Goal: Browse casually

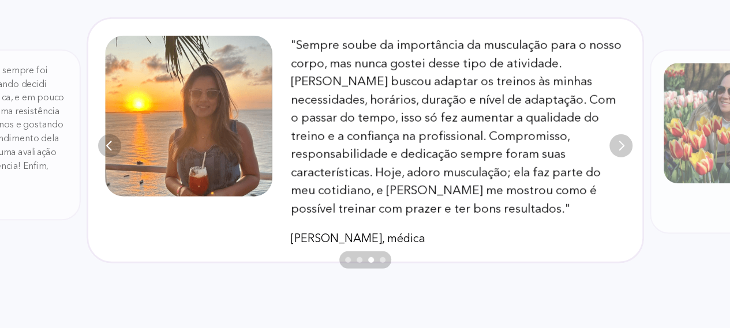
scroll to position [3749, 0]
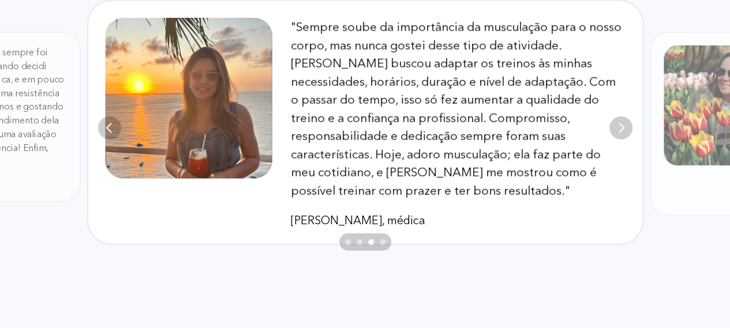
click at [614, 117] on img "Next" at bounding box center [620, 128] width 23 height 23
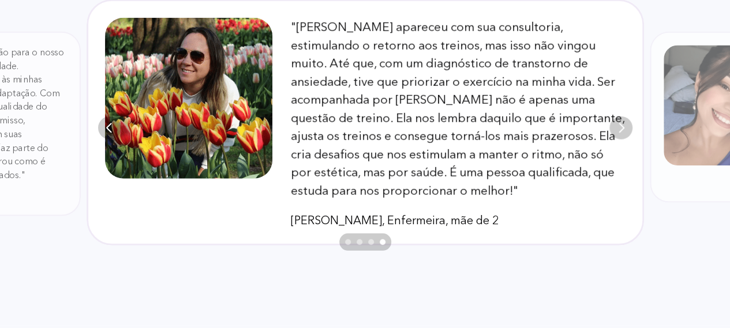
click at [614, 117] on img "Next" at bounding box center [620, 128] width 23 height 23
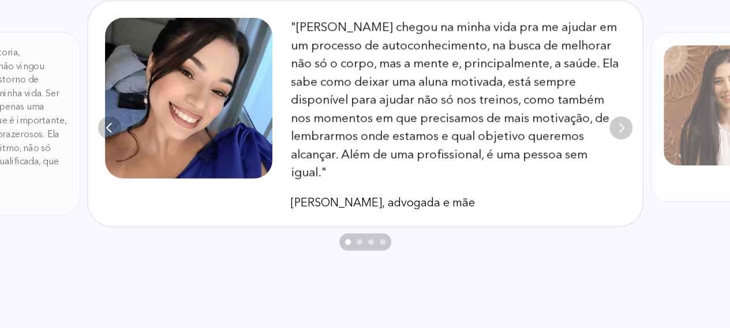
click at [614, 117] on img "Next" at bounding box center [620, 128] width 23 height 23
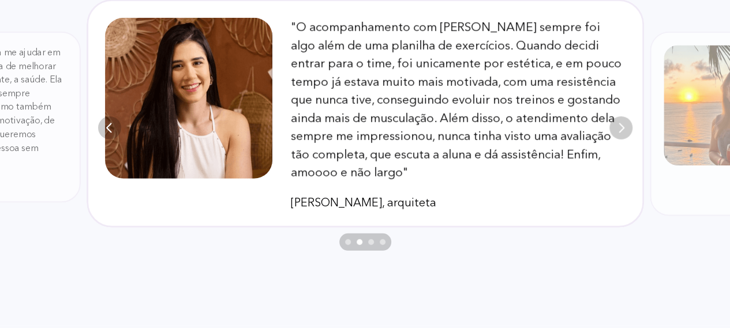
click at [614, 117] on img "Next" at bounding box center [620, 128] width 23 height 23
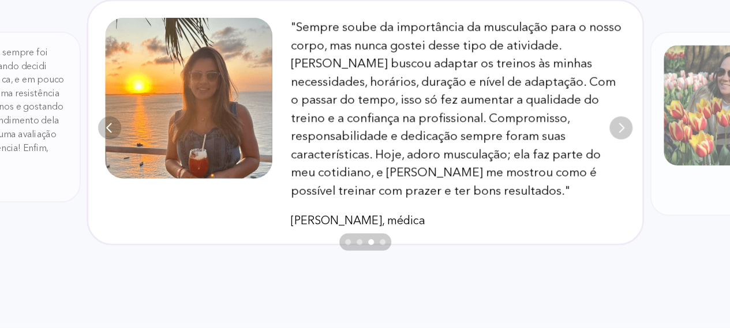
click at [614, 117] on img "Next" at bounding box center [620, 128] width 23 height 23
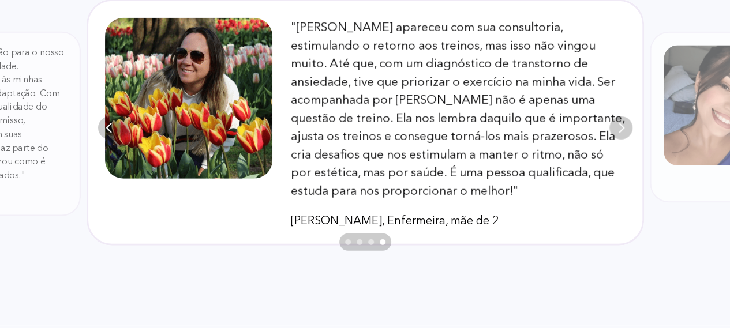
click at [614, 117] on img "Next" at bounding box center [620, 128] width 23 height 23
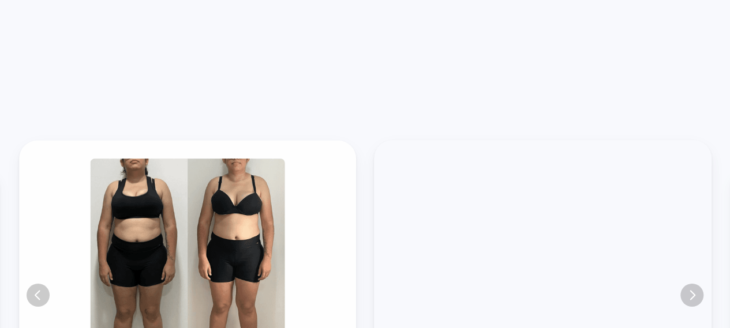
scroll to position [4111, 0]
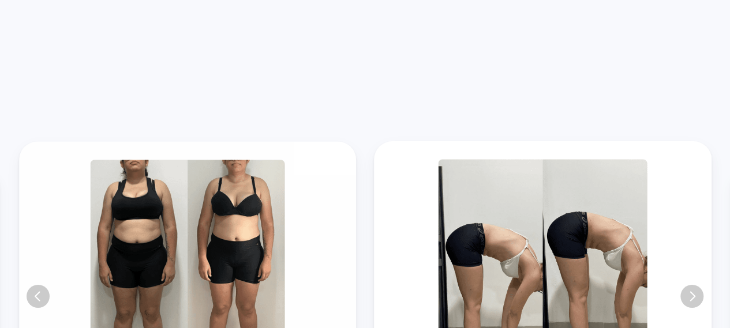
click at [701, 271] on img at bounding box center [542, 296] width 337 height 310
click at [700, 285] on img "Next" at bounding box center [691, 296] width 23 height 23
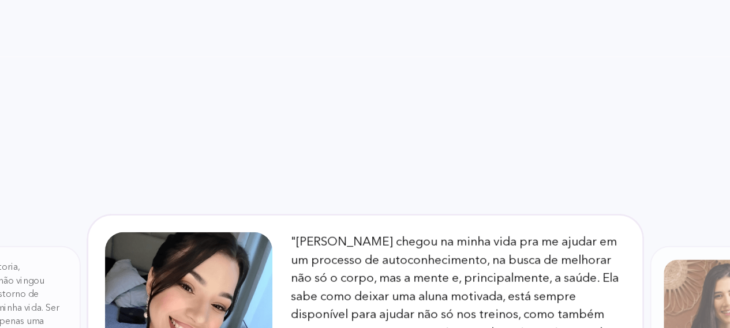
scroll to position [0, 0]
